Goal: Find specific page/section: Find specific page/section

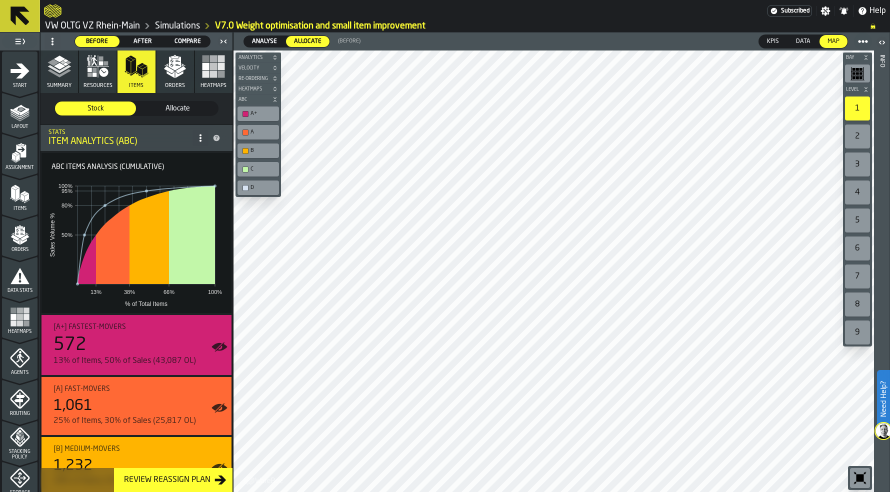
scroll to position [296, 0]
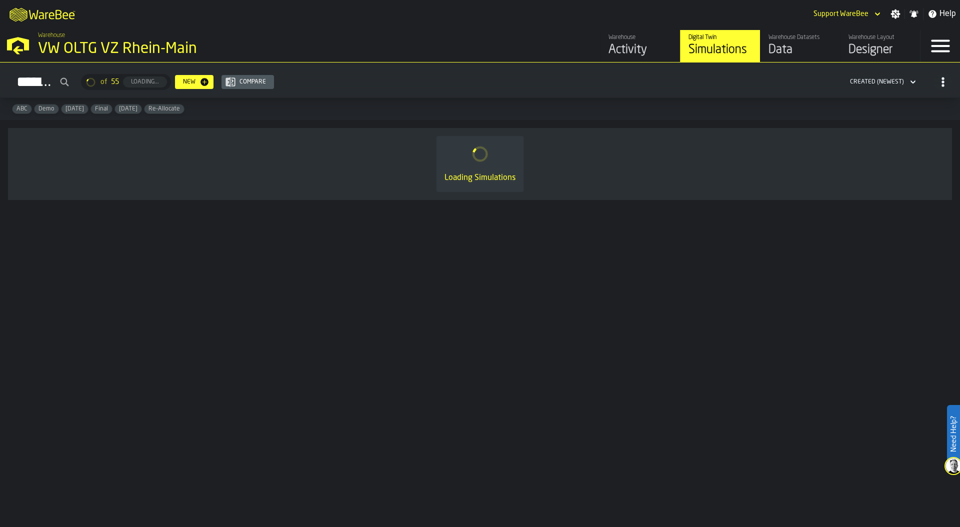
click at [34, 46] on div "Warehouse VW OLTG VZ [GEOGRAPHIC_DATA]" at bounding box center [245, 45] width 422 height 34
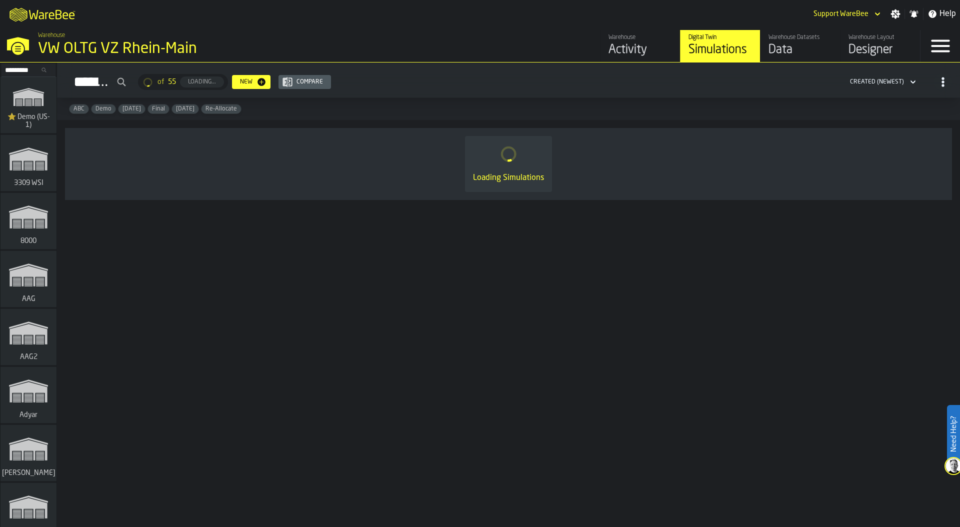
click at [18, 70] on input "Search..." at bounding box center [28, 69] width 52 height 11
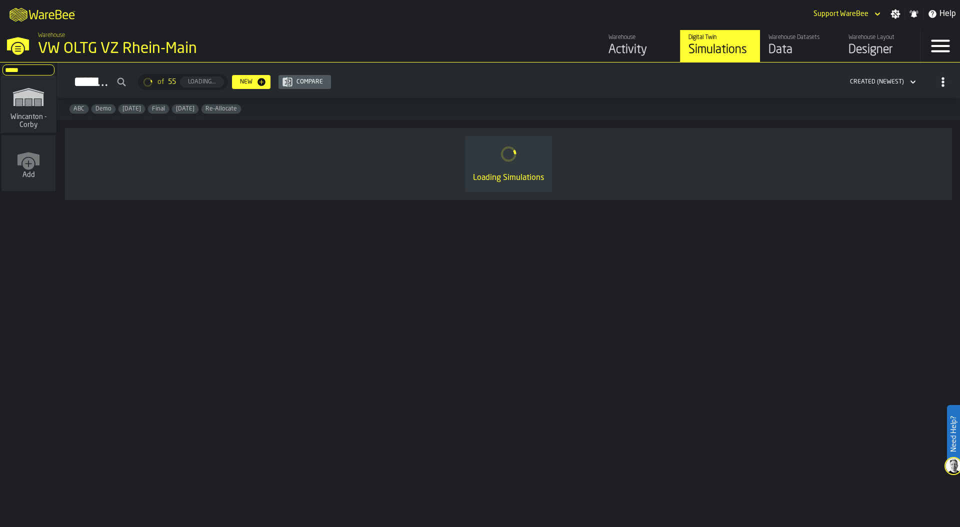
type input "*****"
click at [13, 116] on span "Wincanton - Corby" at bounding box center [28, 121] width 48 height 16
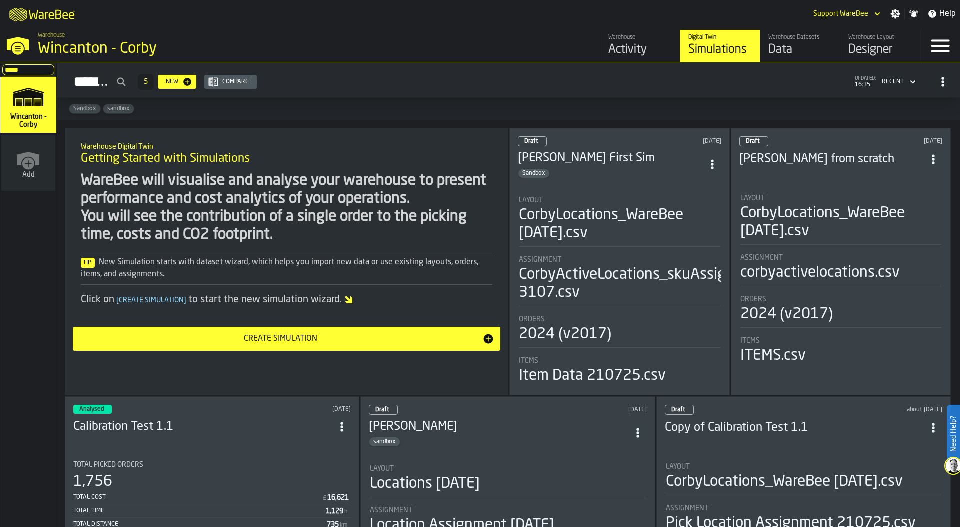
click at [788, 44] on div "Data" at bounding box center [799, 50] width 63 height 16
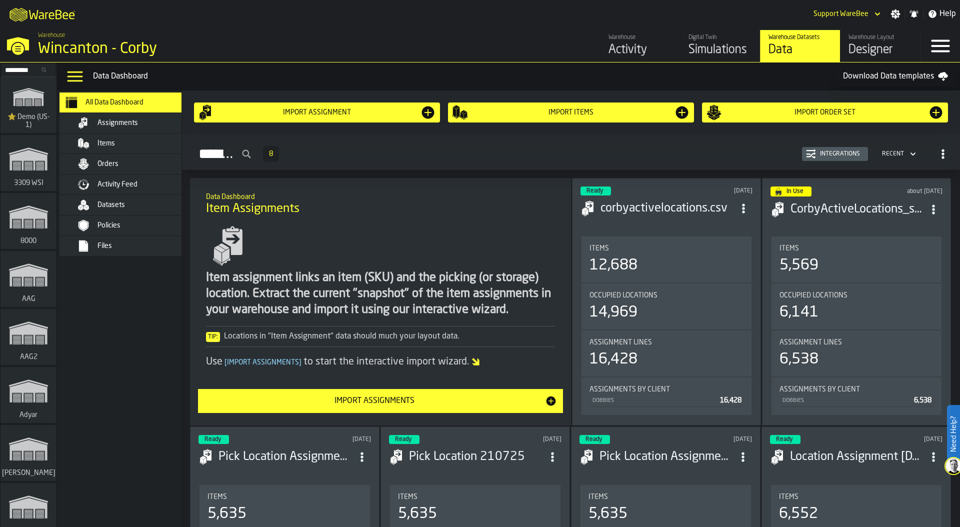
click at [120, 247] on div "Files" at bounding box center [146, 246] width 98 height 8
